Goal: Information Seeking & Learning: Learn about a topic

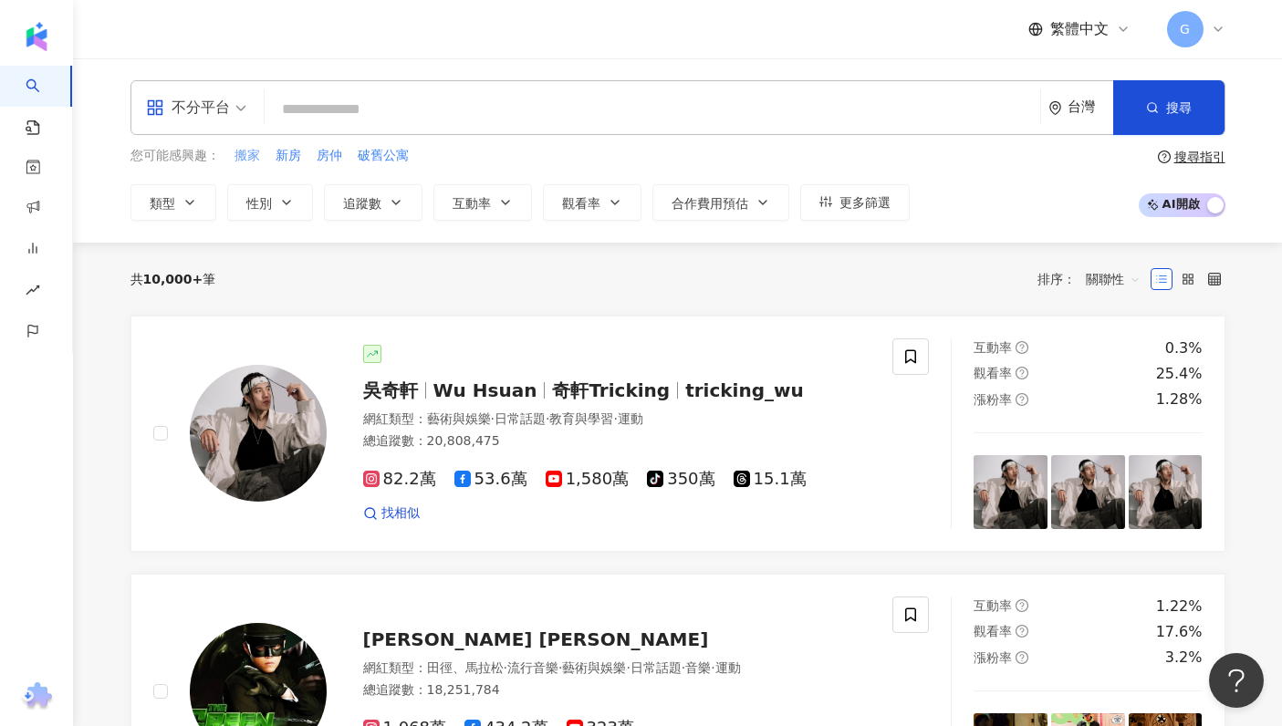
click at [251, 156] on span "搬家" at bounding box center [247, 156] width 26 height 18
type input "**"
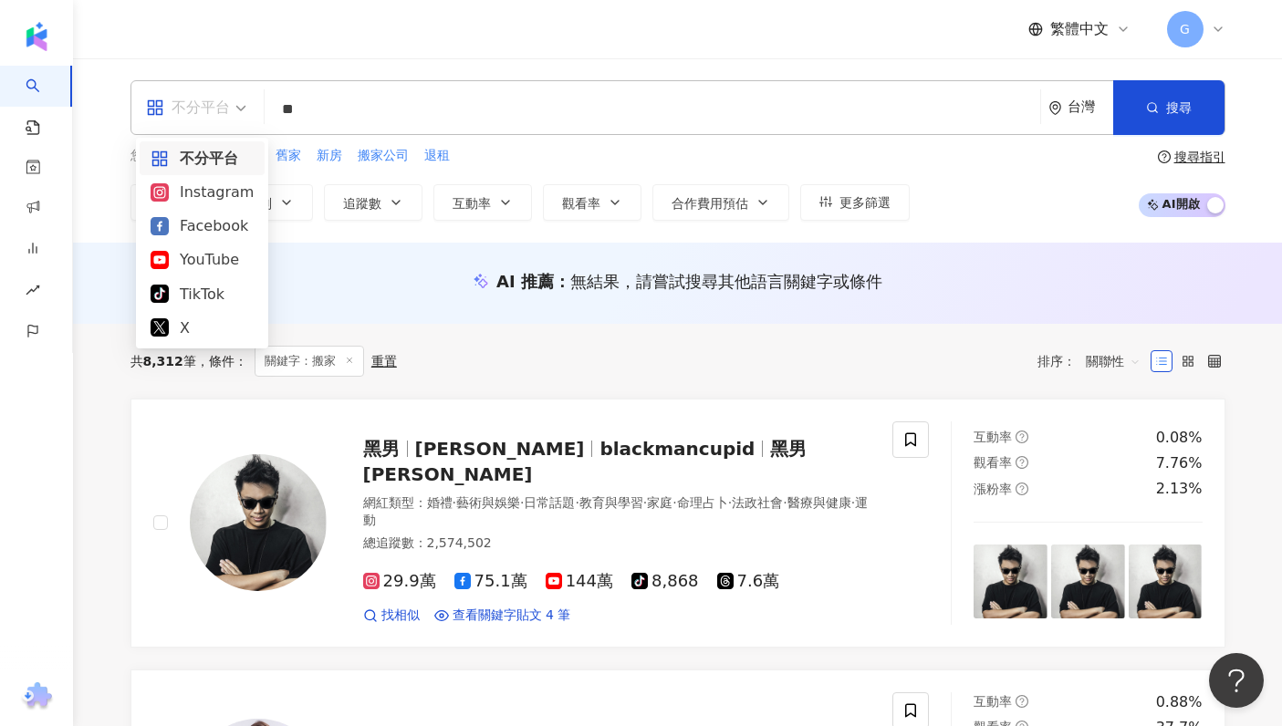
click at [242, 108] on span "不分平台" at bounding box center [196, 107] width 100 height 29
click at [221, 189] on div "Instagram" at bounding box center [202, 192] width 103 height 23
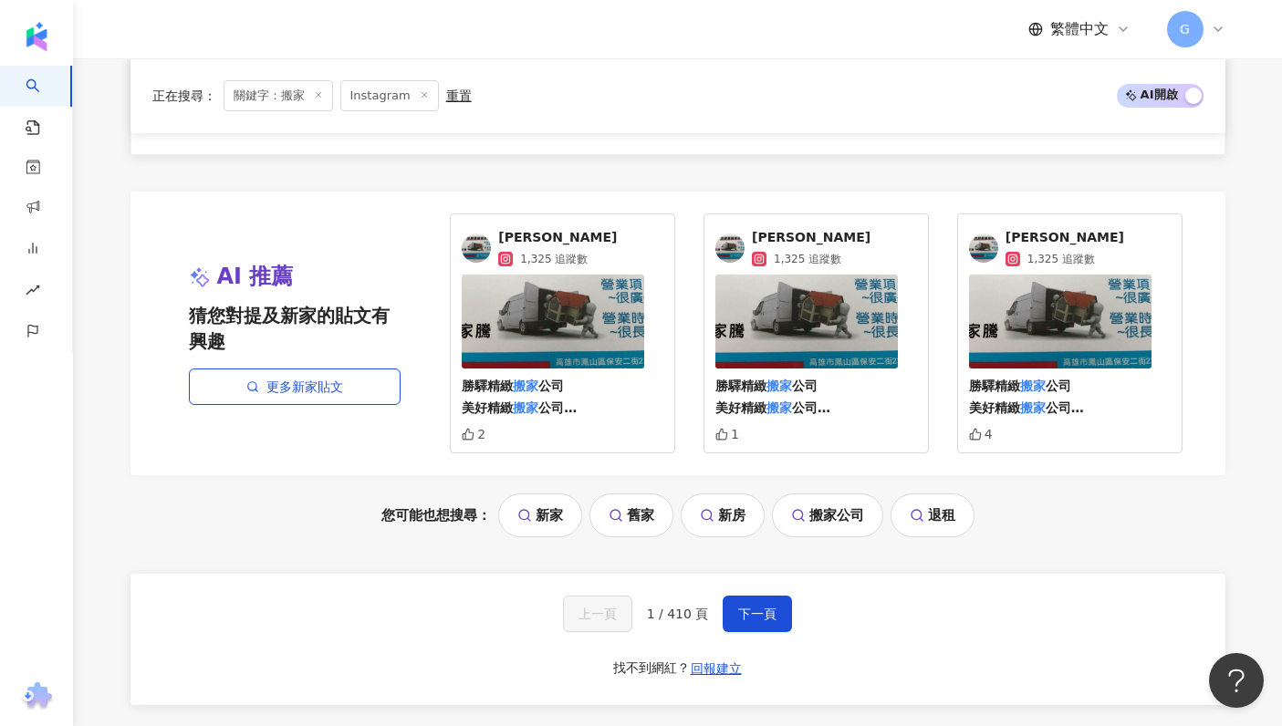
scroll to position [3462, 0]
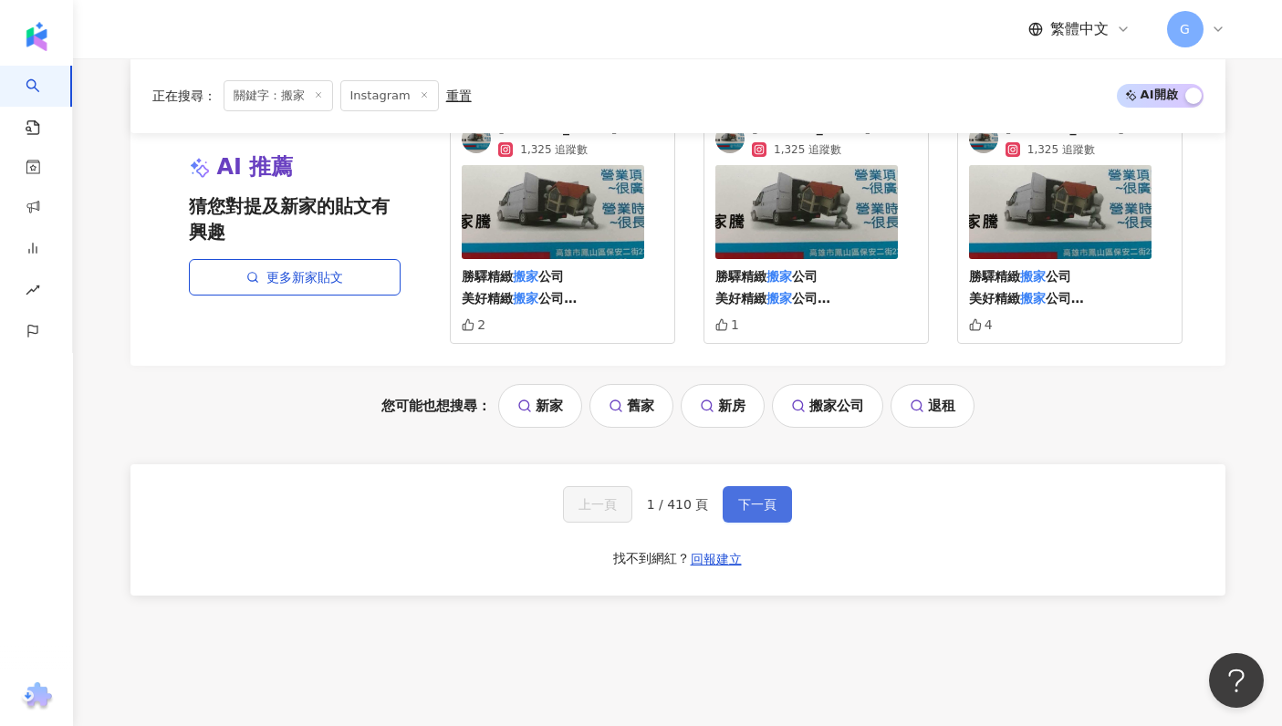
click at [758, 497] on span "下一頁" at bounding box center [757, 504] width 38 height 15
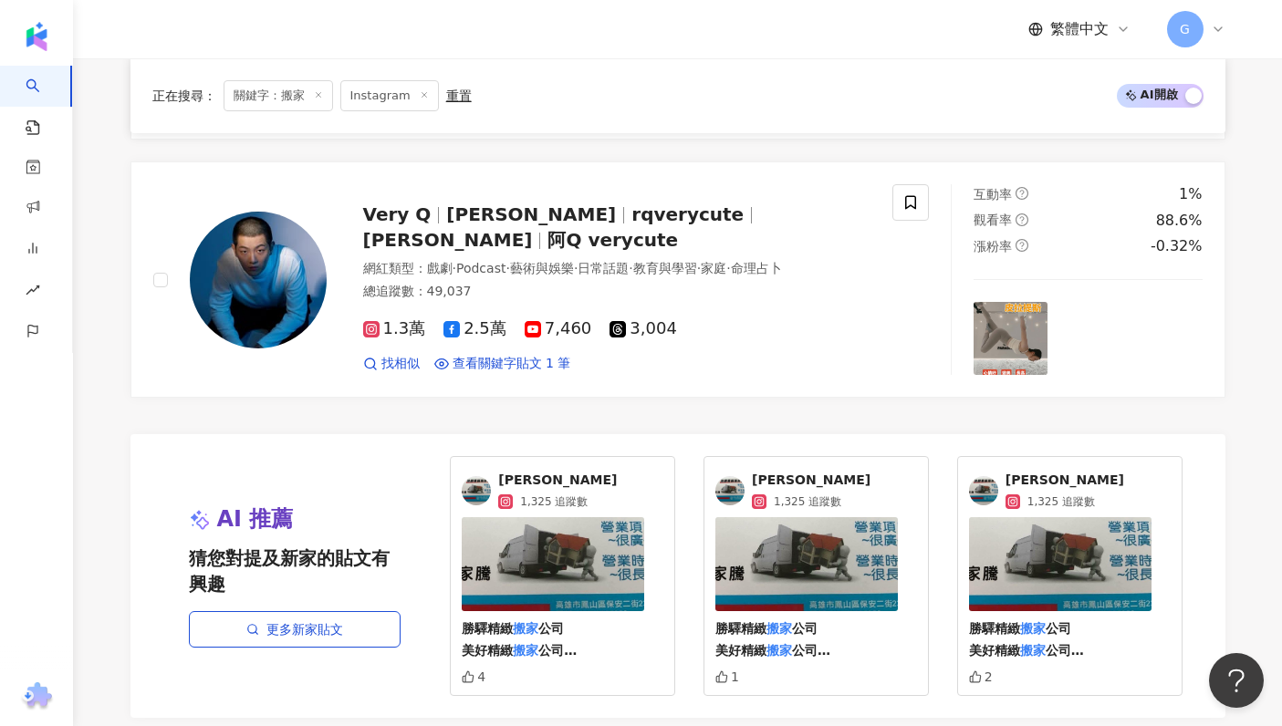
scroll to position [3453, 0]
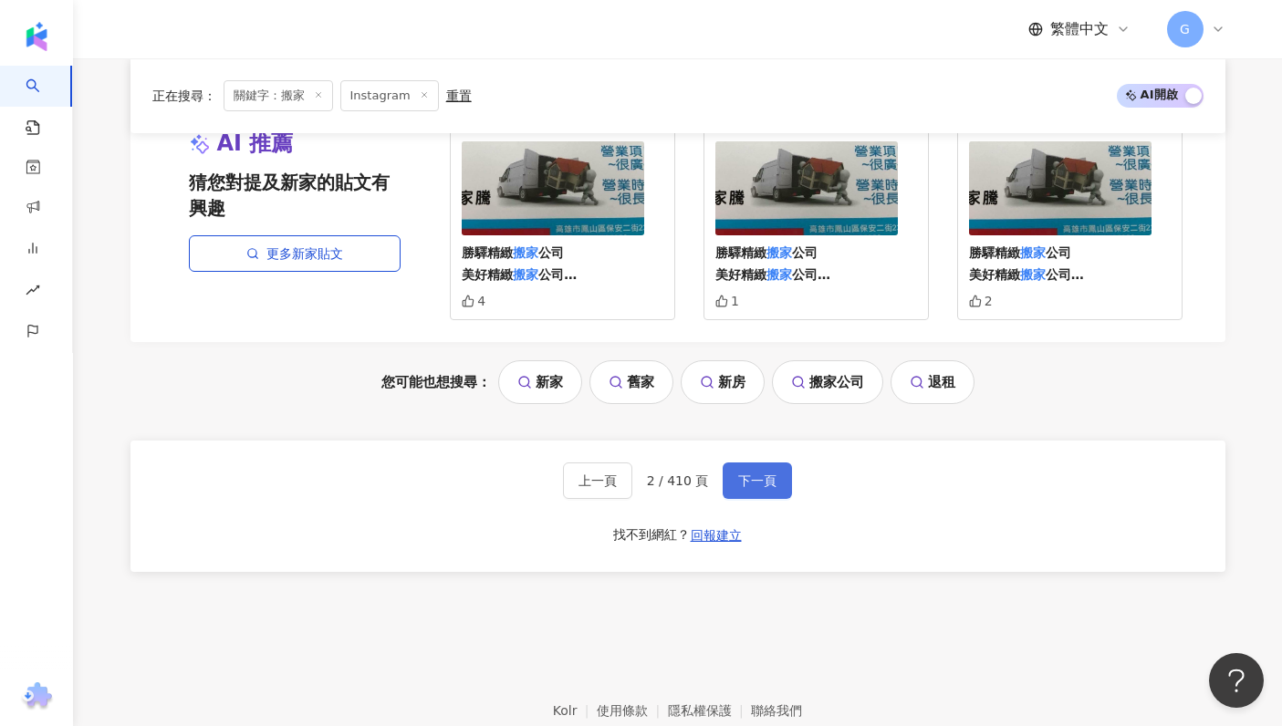
click at [755, 482] on span "下一頁" at bounding box center [757, 480] width 38 height 15
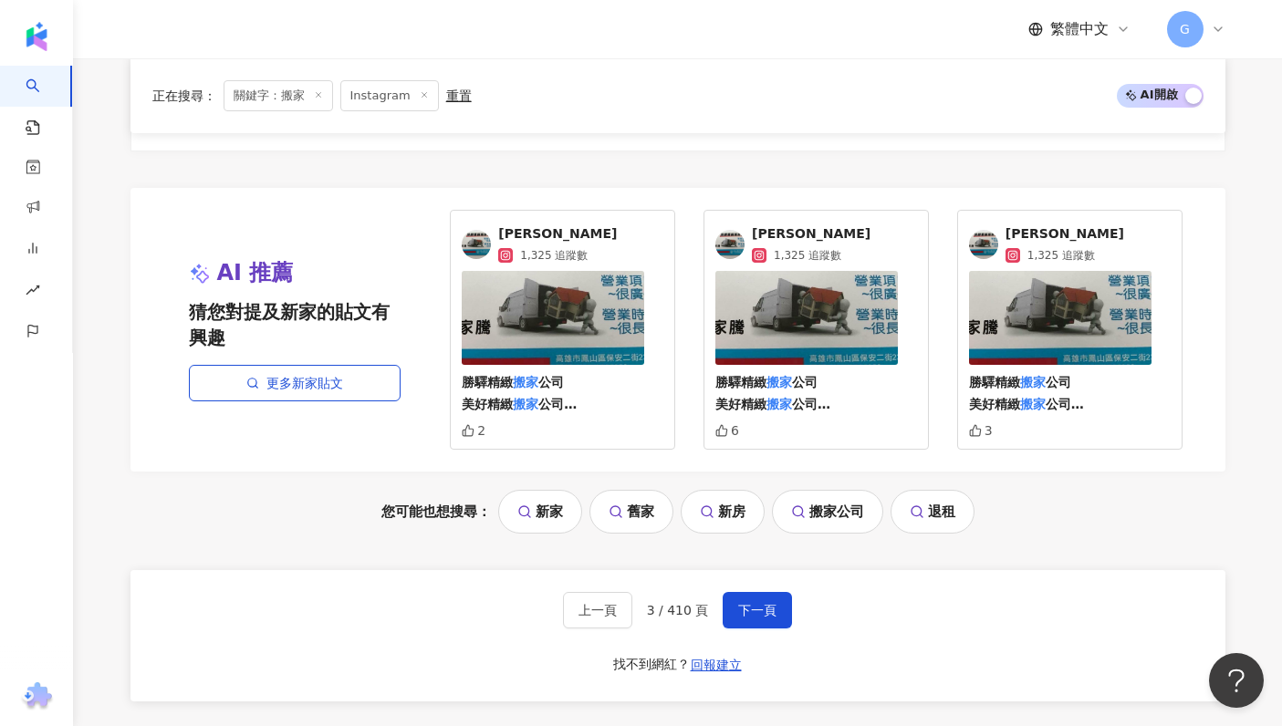
scroll to position [3546, 0]
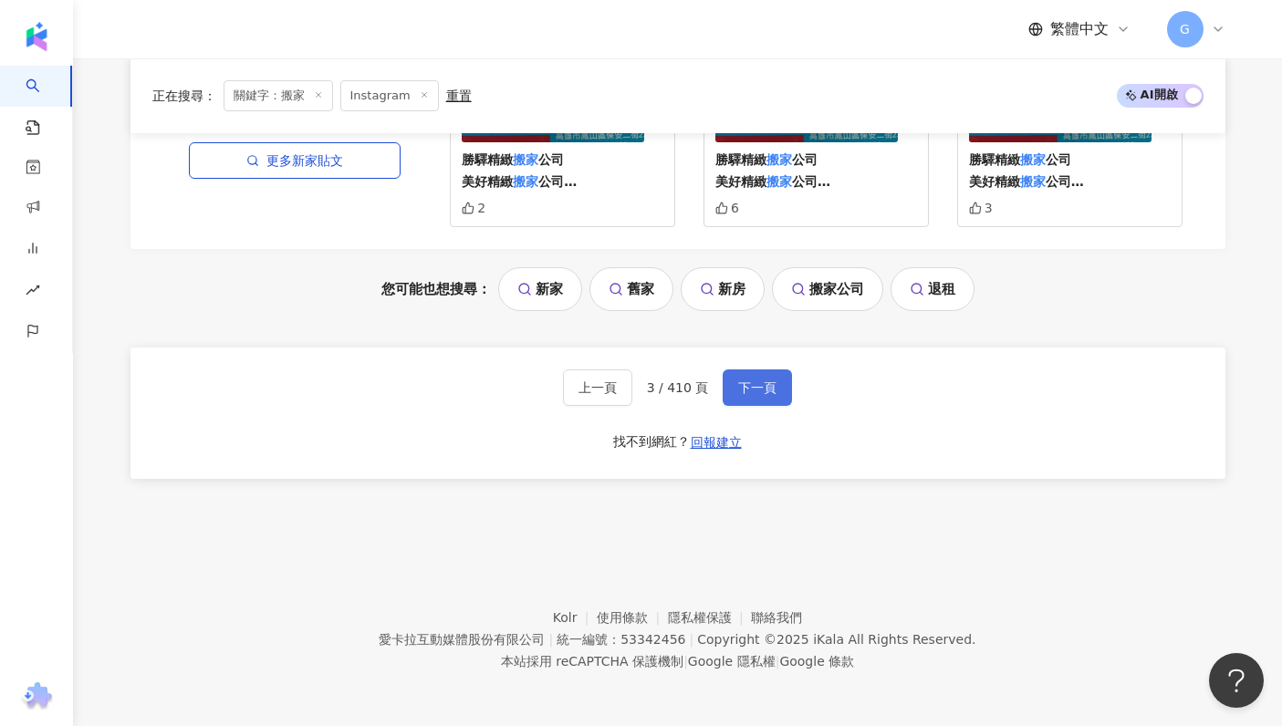
click at [766, 380] on span "下一頁" at bounding box center [757, 387] width 38 height 15
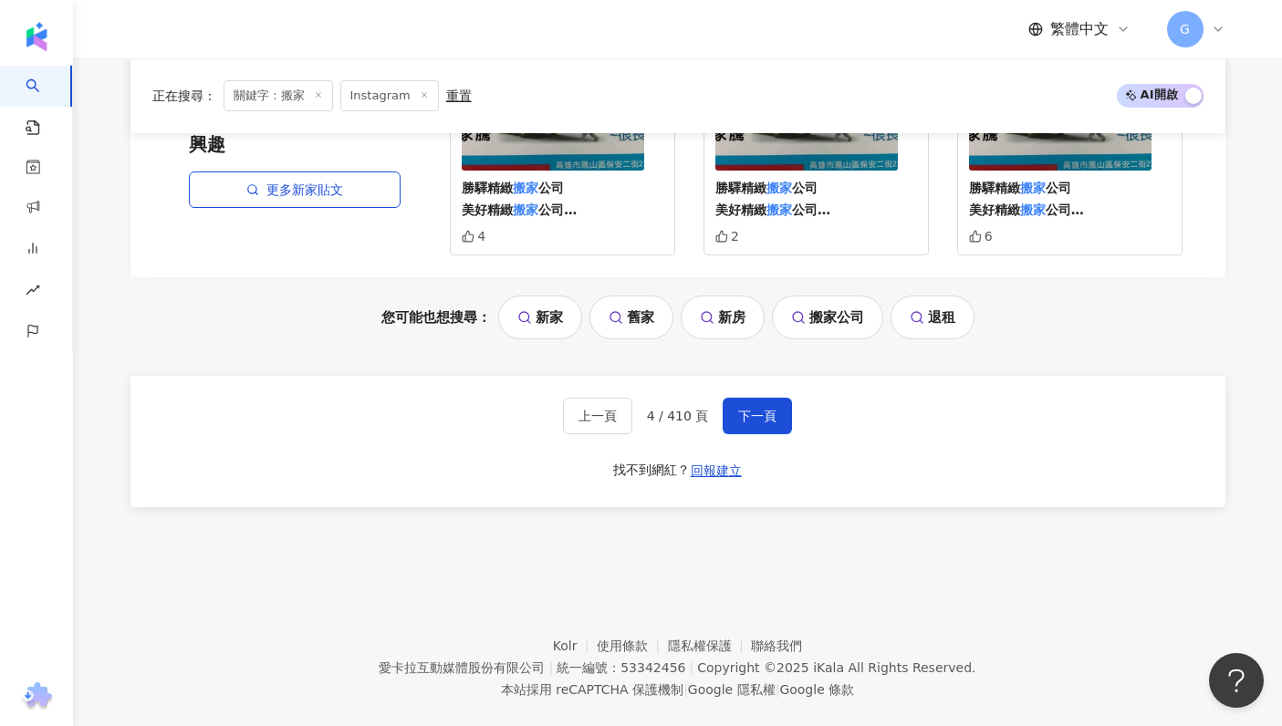
click at [730, 298] on link "新房" at bounding box center [723, 318] width 84 height 44
